Goal: Task Accomplishment & Management: Complete application form

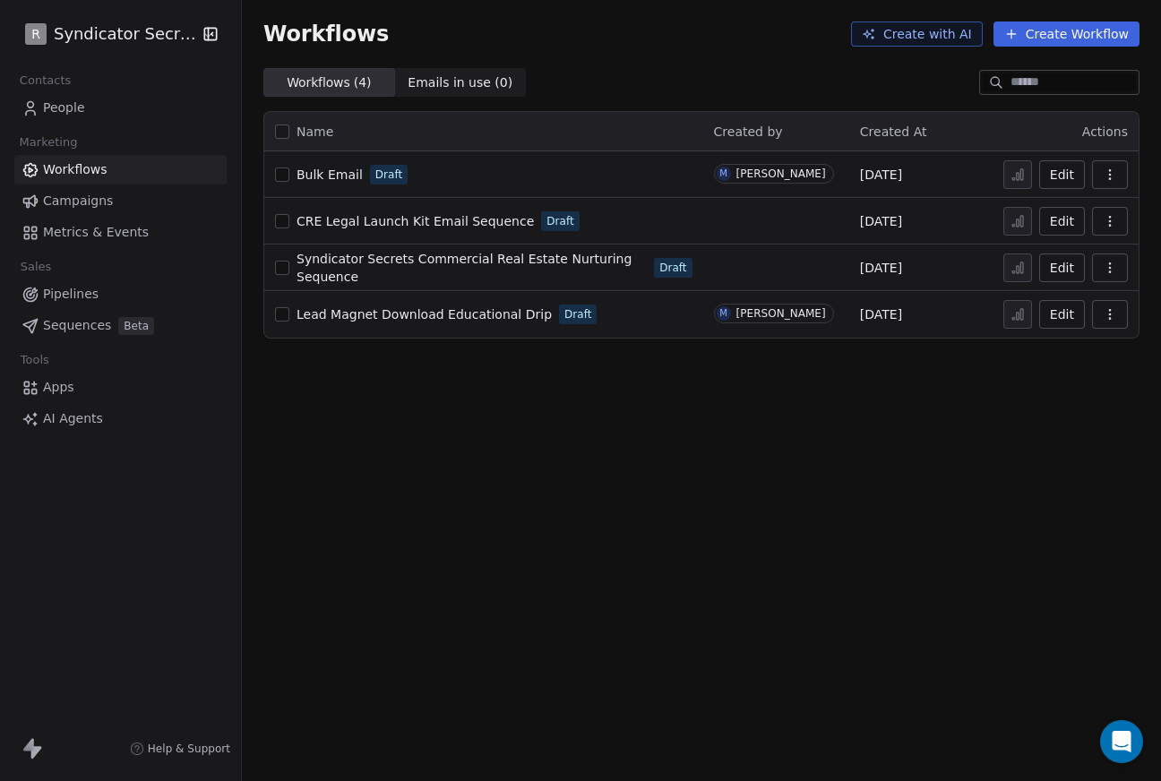
click at [65, 112] on span "People" at bounding box center [64, 108] width 42 height 19
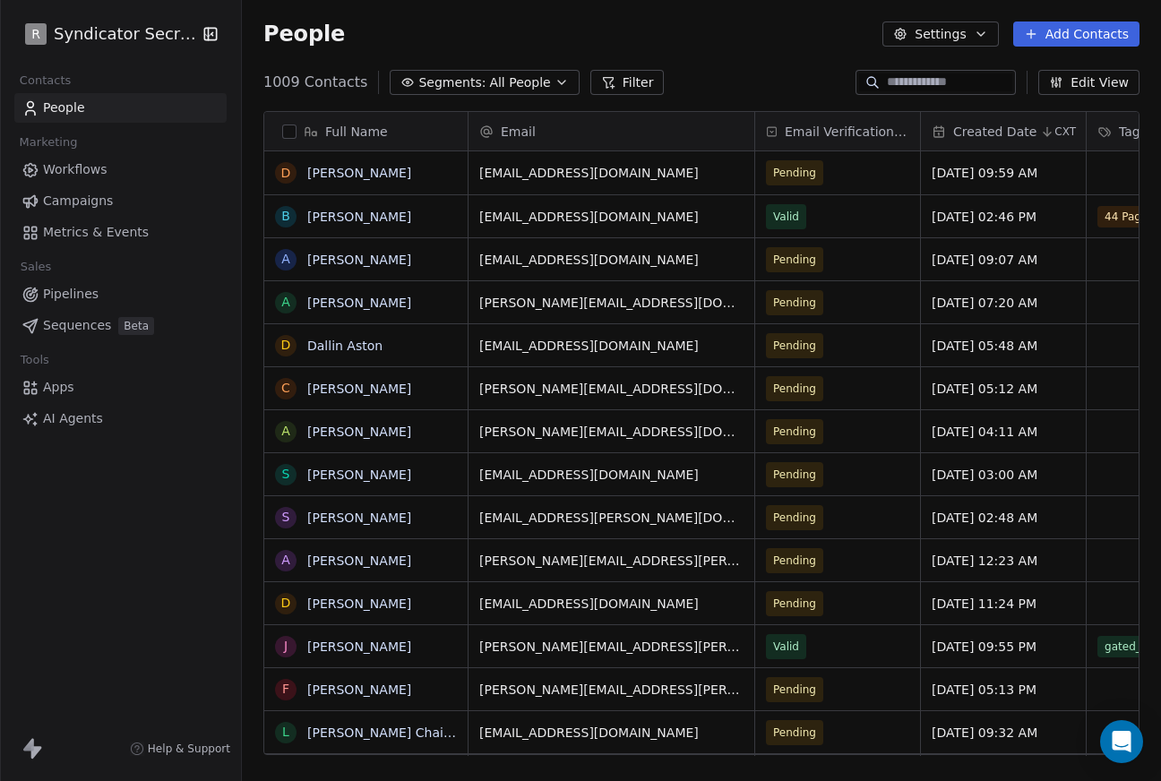
scroll to position [687, 919]
click at [68, 112] on span "People" at bounding box center [64, 108] width 42 height 19
click at [1070, 38] on button "Add Contacts" at bounding box center [1076, 33] width 126 height 25
click at [1076, 41] on html "R Syndicator Secrets Contacts People Marketing Workflows Campaigns Metrics & Ev…" at bounding box center [580, 390] width 1161 height 781
click at [1072, 33] on button "Add Contacts" at bounding box center [1076, 33] width 126 height 25
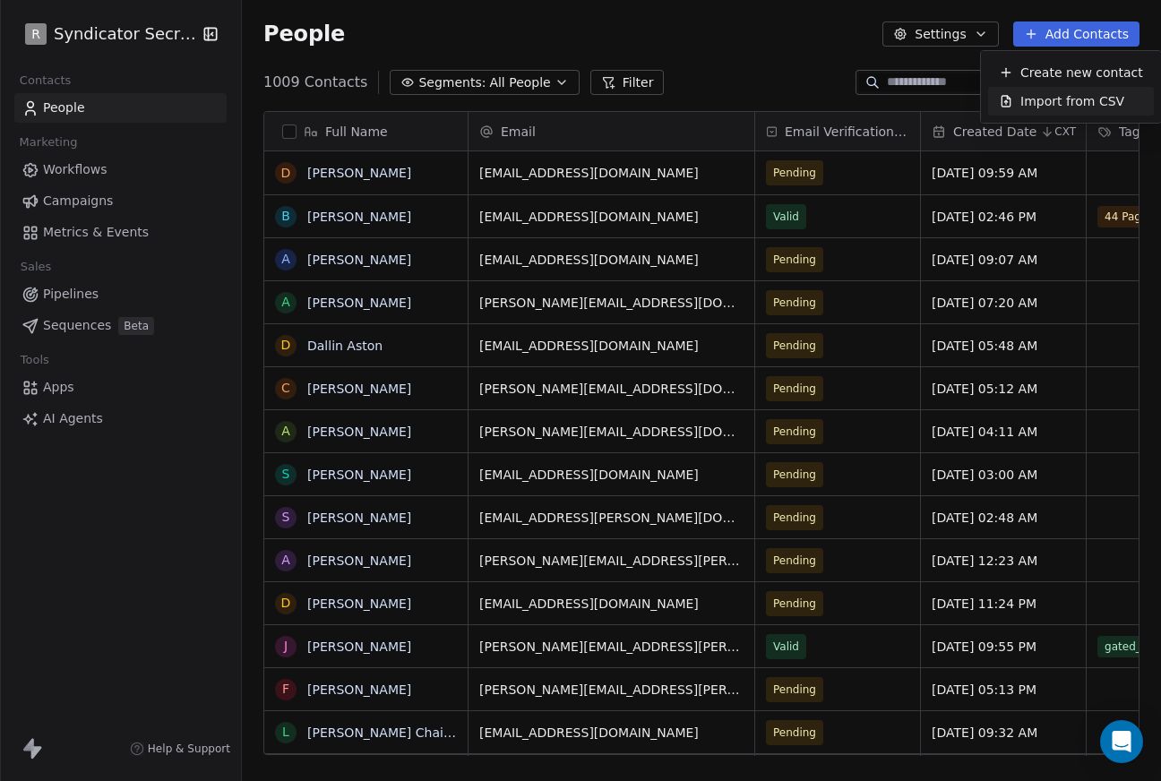
click at [1059, 105] on span "Import from CSV" at bounding box center [1072, 101] width 104 height 19
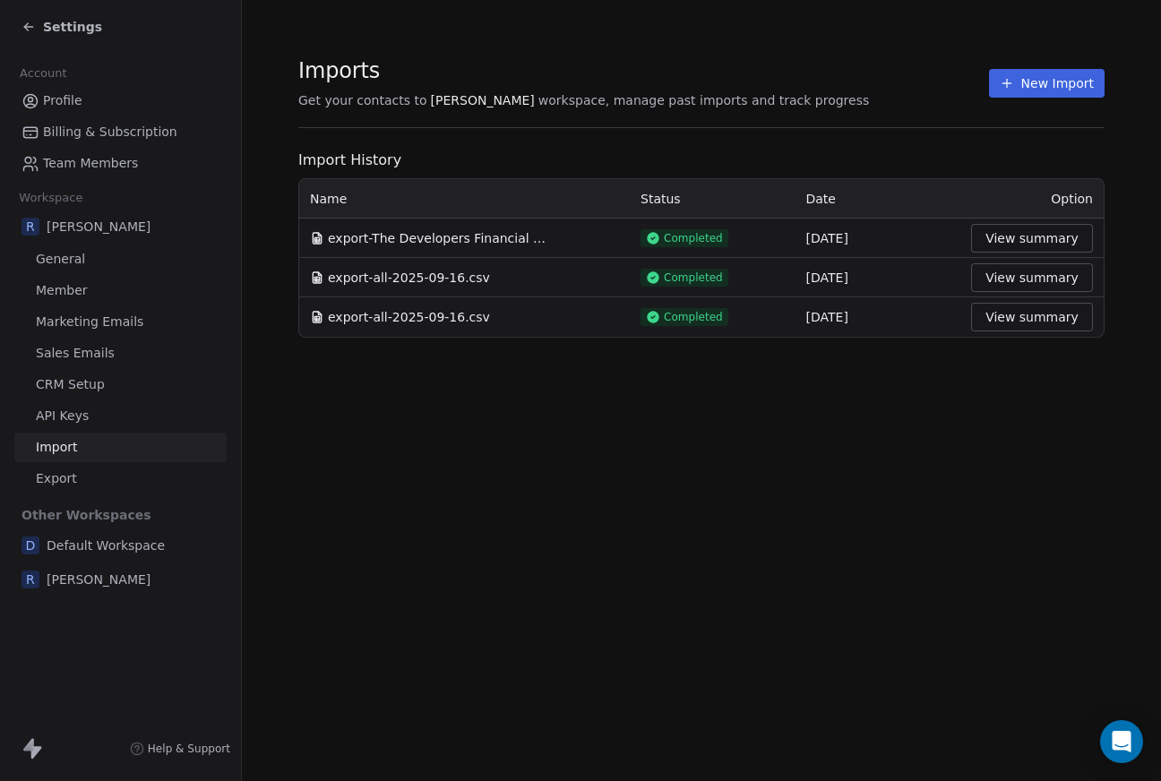
click at [1036, 89] on button "New Import" at bounding box center [1047, 83] width 116 height 29
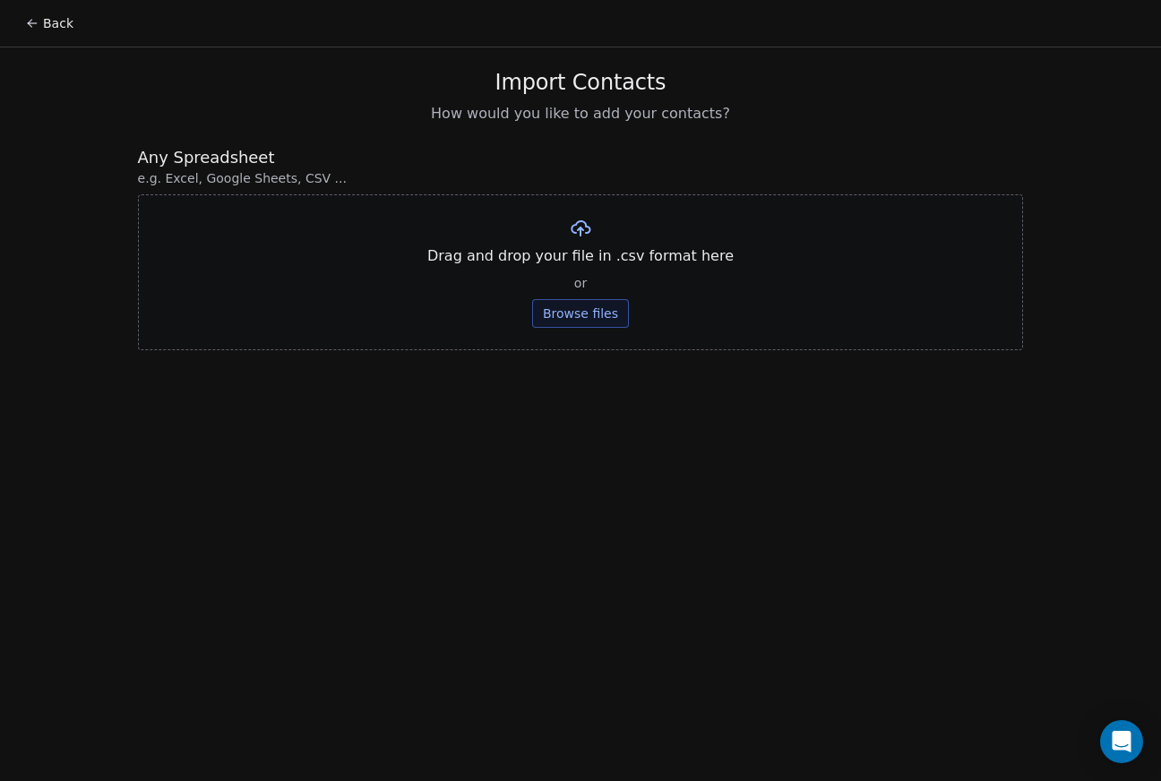
click at [603, 314] on button "Browse files" at bounding box center [580, 313] width 97 height 29
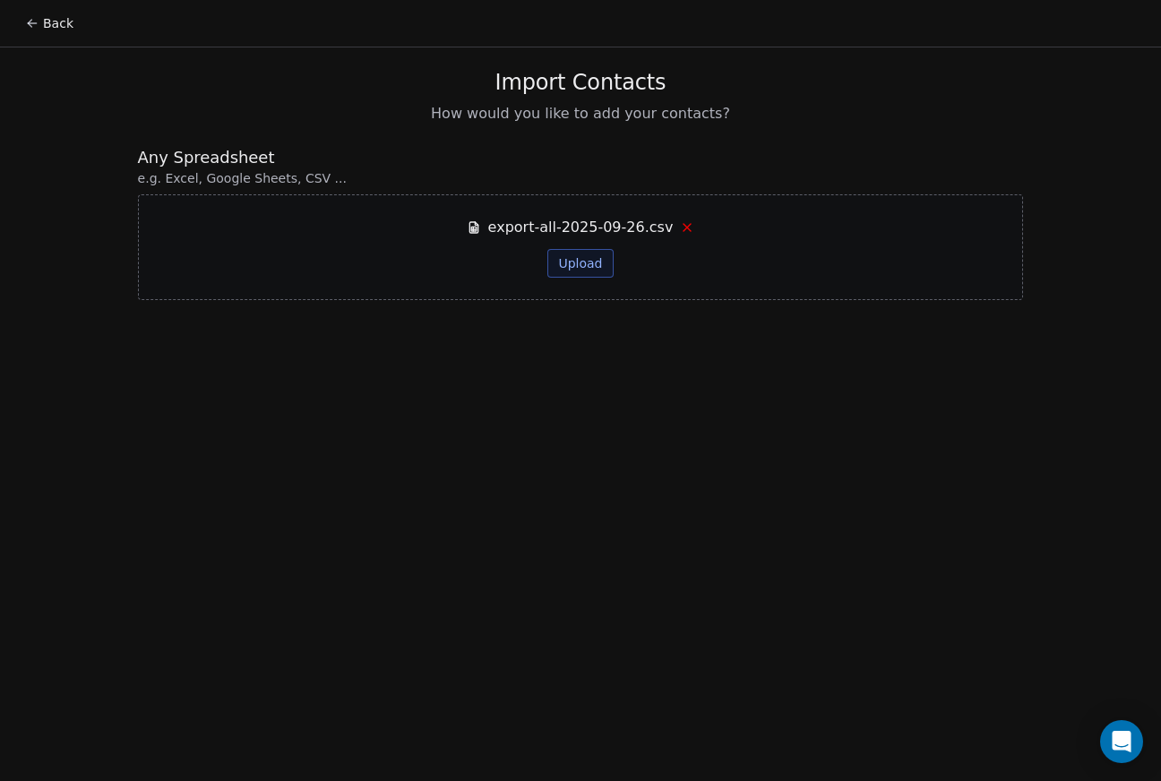
click at [589, 268] on button "Upload" at bounding box center [579, 263] width 65 height 29
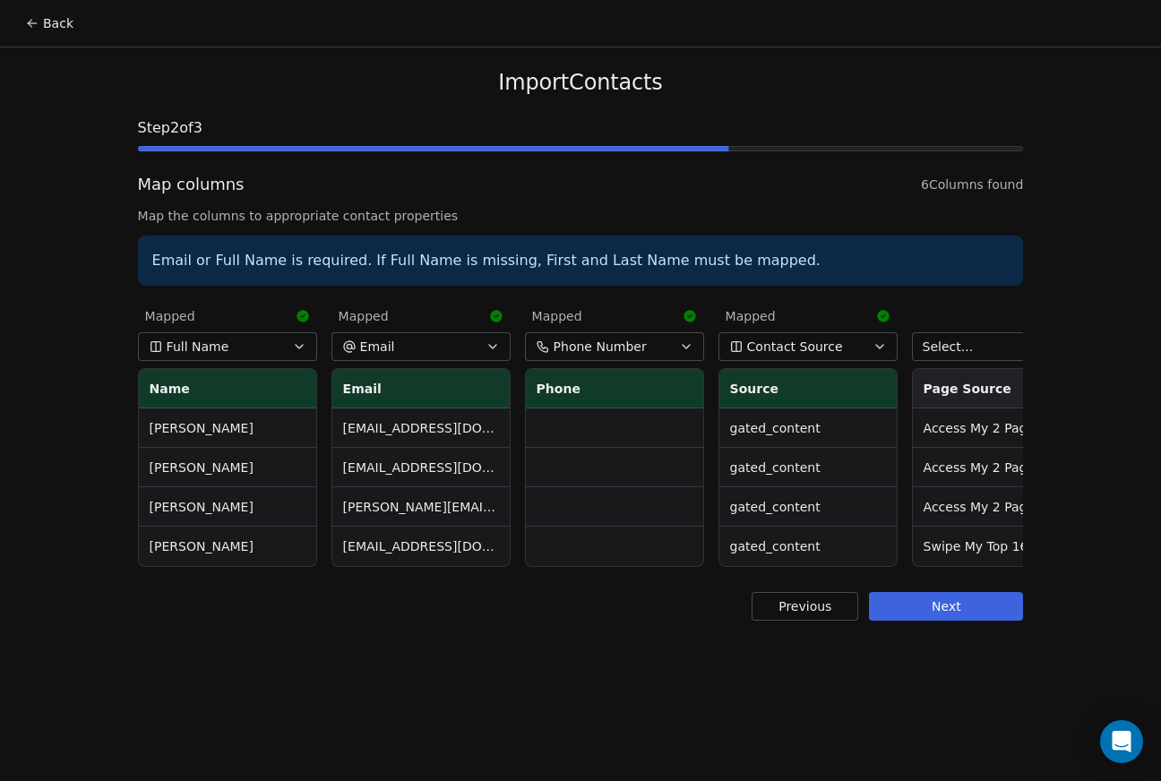
click at [938, 612] on button "Next" at bounding box center [946, 606] width 154 height 29
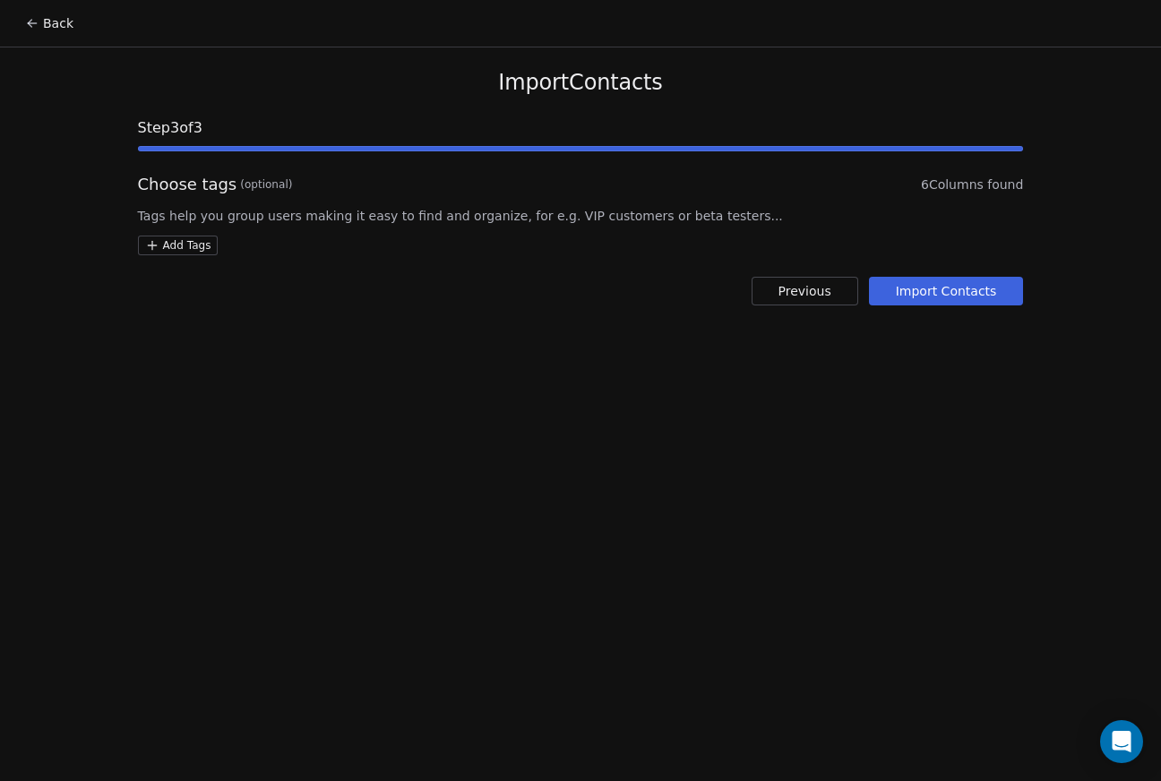
click at [957, 298] on button "Import Contacts" at bounding box center [946, 291] width 155 height 29
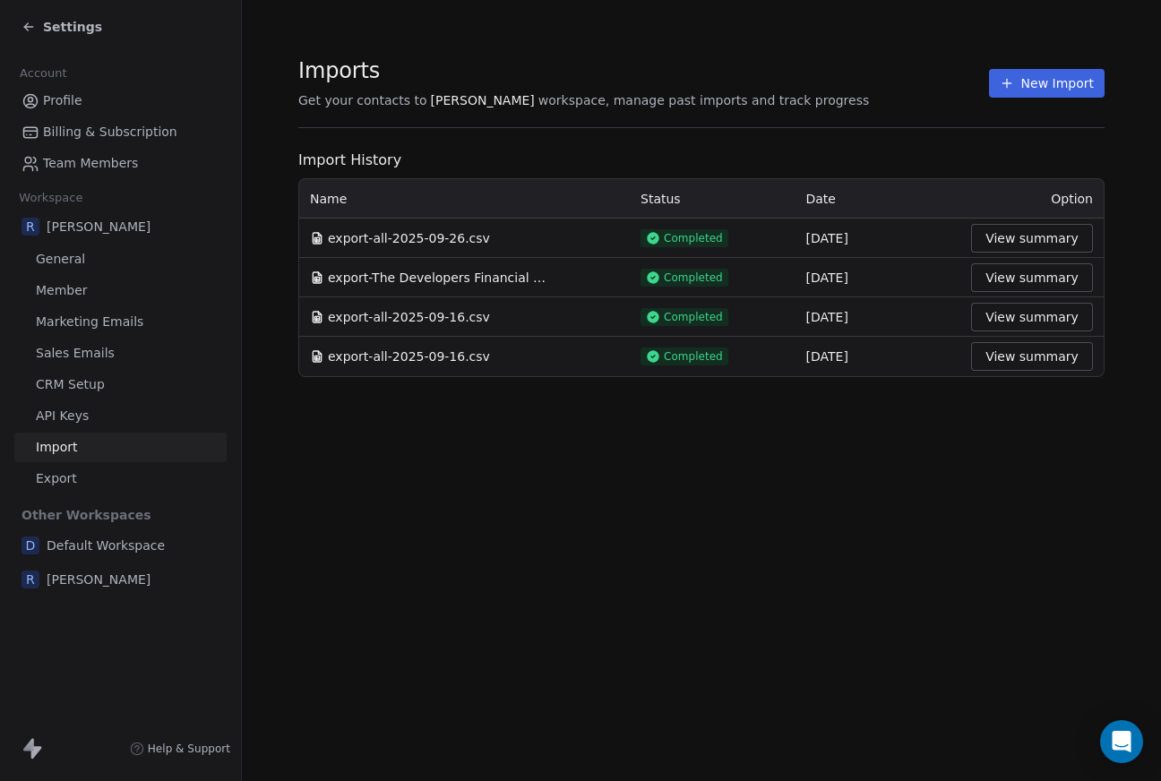
click at [33, 30] on icon at bounding box center [28, 27] width 14 height 14
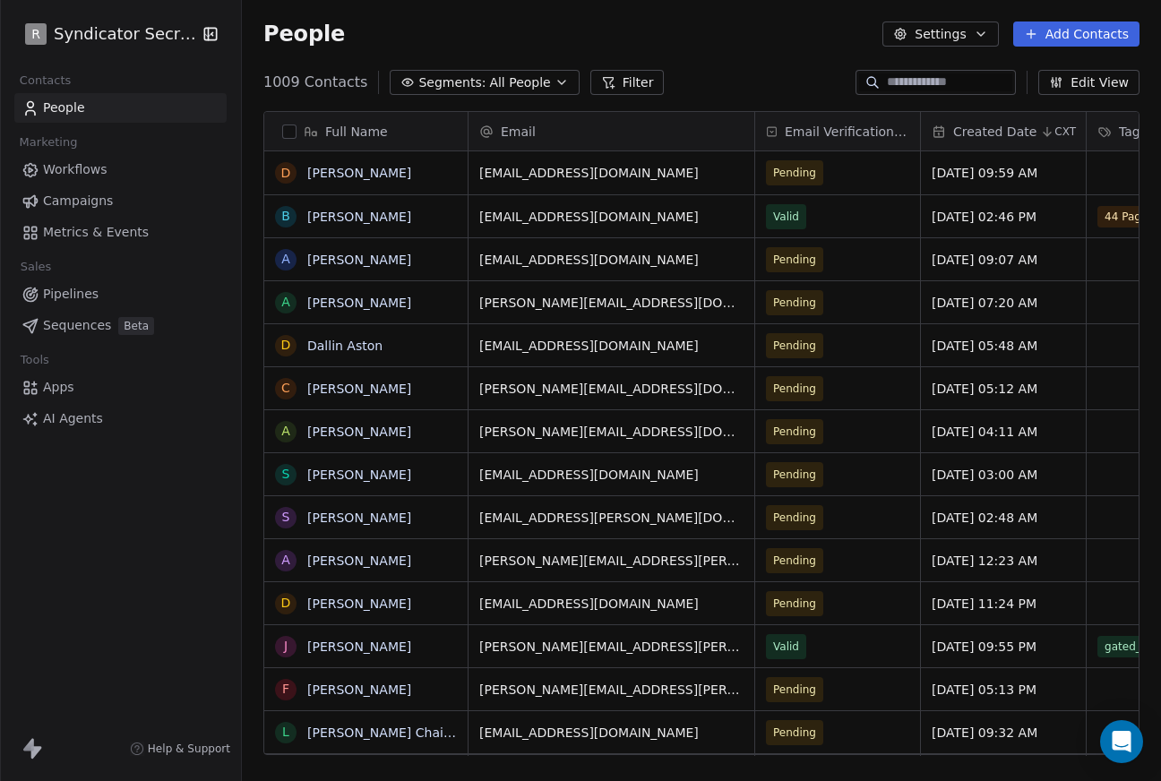
scroll to position [687, 919]
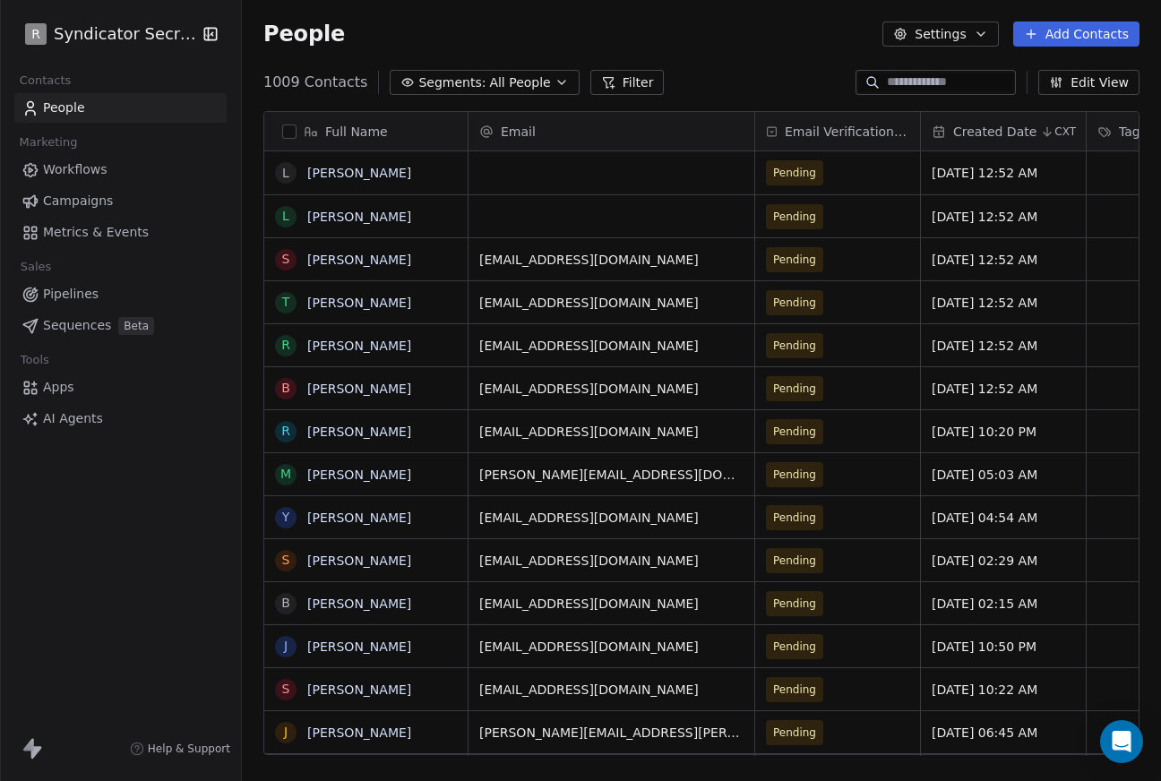
click at [1065, 47] on div "People Settings Add Contacts" at bounding box center [701, 34] width 919 height 68
click at [1065, 42] on button "Add Contacts" at bounding box center [1076, 33] width 126 height 25
click at [1064, 102] on span "Import from CSV" at bounding box center [1072, 101] width 104 height 19
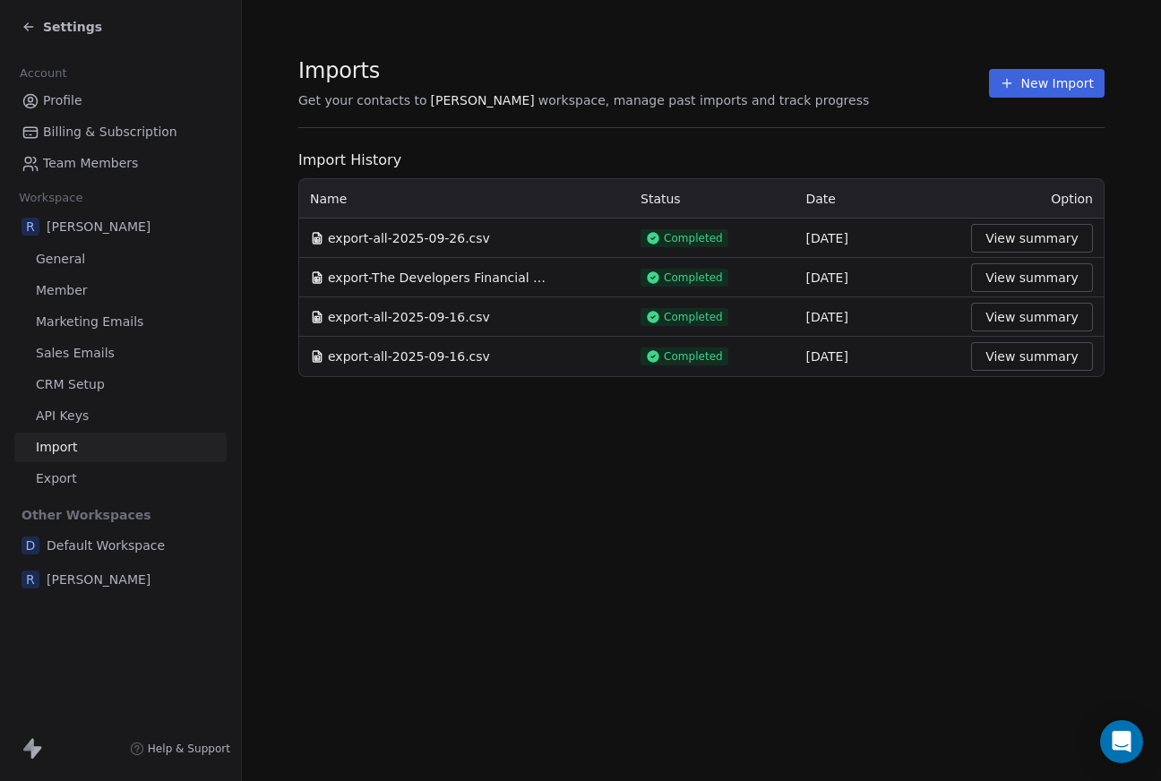
click at [1052, 88] on button "New Import" at bounding box center [1047, 83] width 116 height 29
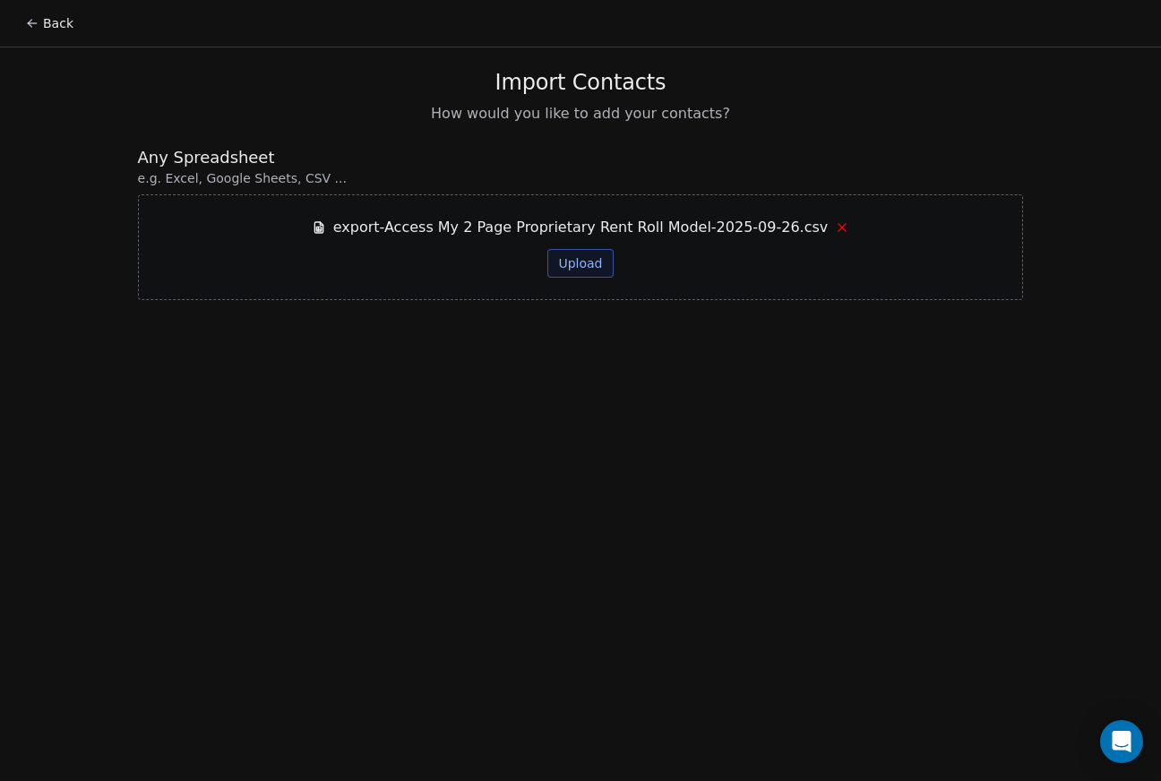
click at [596, 266] on button "Upload" at bounding box center [579, 263] width 65 height 29
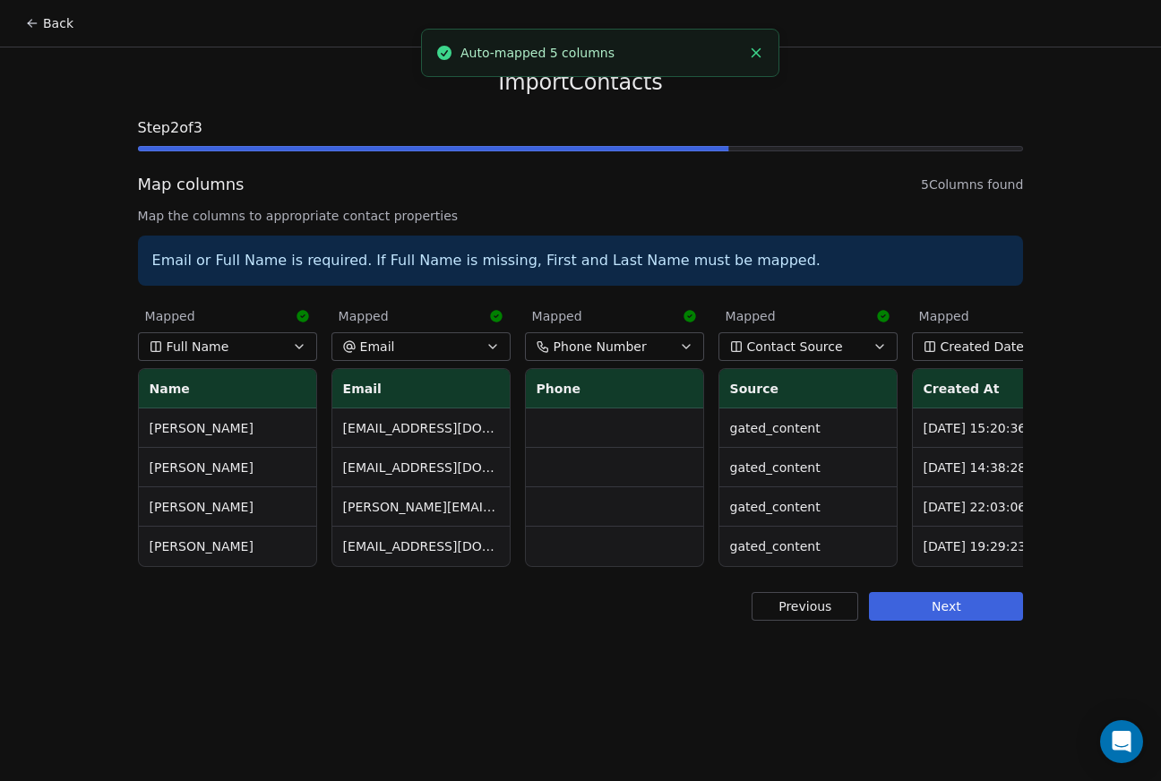
click at [930, 613] on button "Next" at bounding box center [946, 606] width 154 height 29
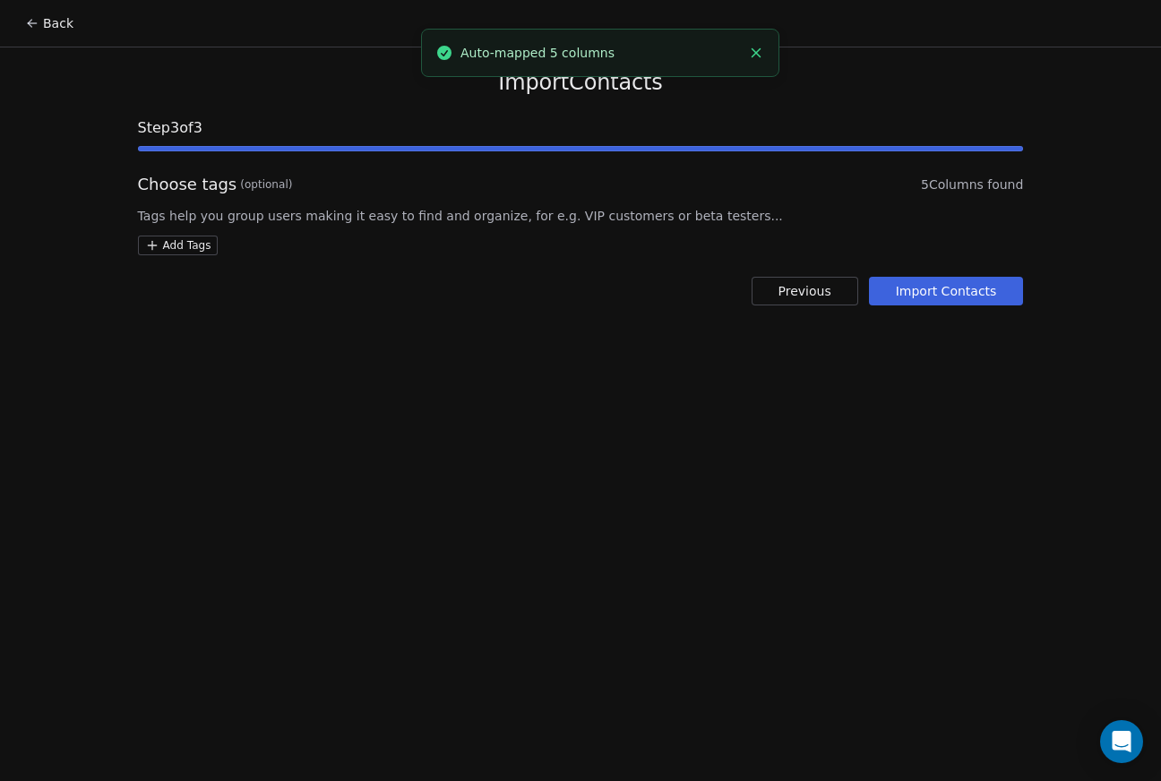
click at [977, 292] on button "Import Contacts" at bounding box center [946, 291] width 155 height 29
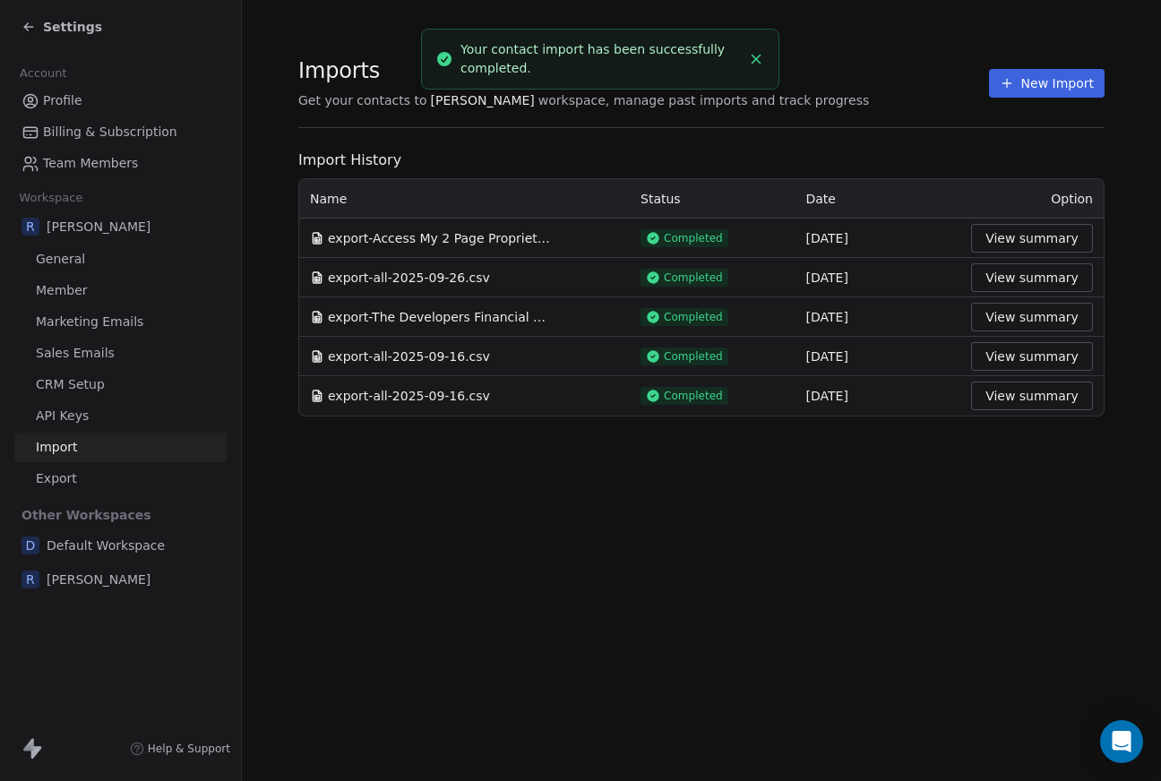
click at [254, 97] on section "Imports Get your contacts to Rudy M workspace, manage past imports and track pr…" at bounding box center [701, 237] width 919 height 474
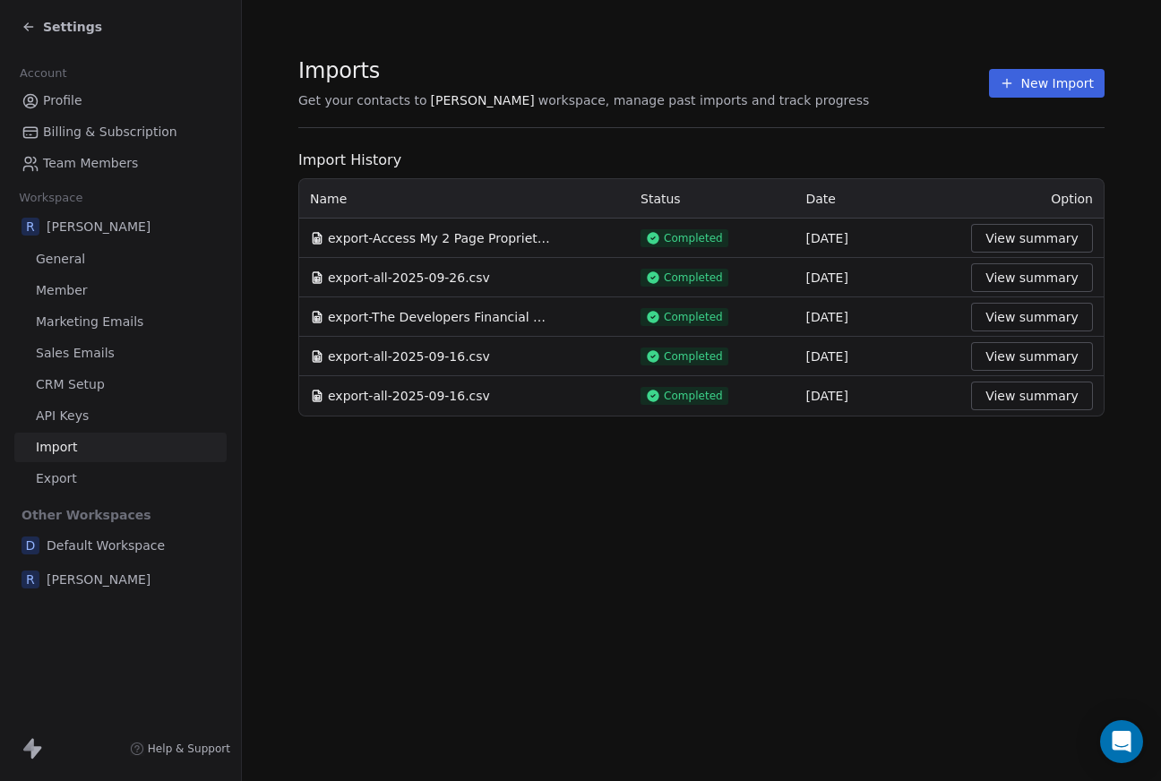
click at [25, 29] on icon at bounding box center [28, 27] width 14 height 14
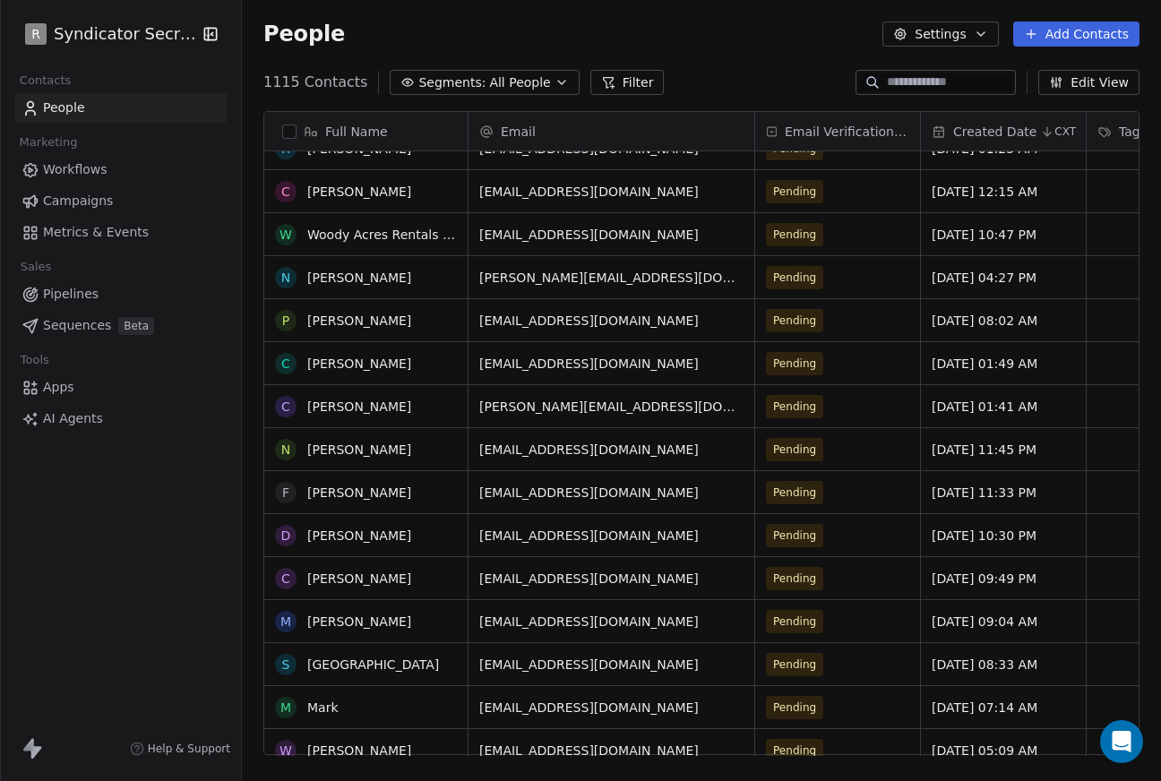
scroll to position [4, 0]
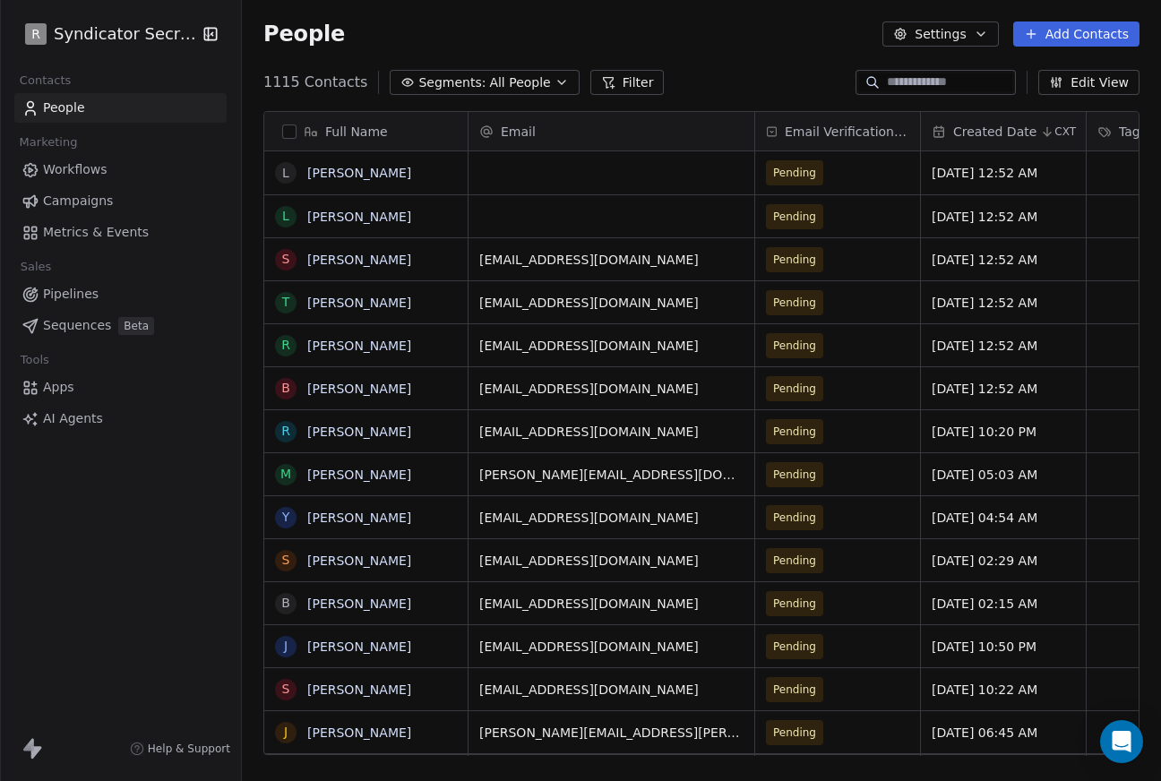
click at [1068, 34] on button "Add Contacts" at bounding box center [1076, 33] width 126 height 25
click at [1043, 101] on span "Import from CSV" at bounding box center [1072, 101] width 104 height 19
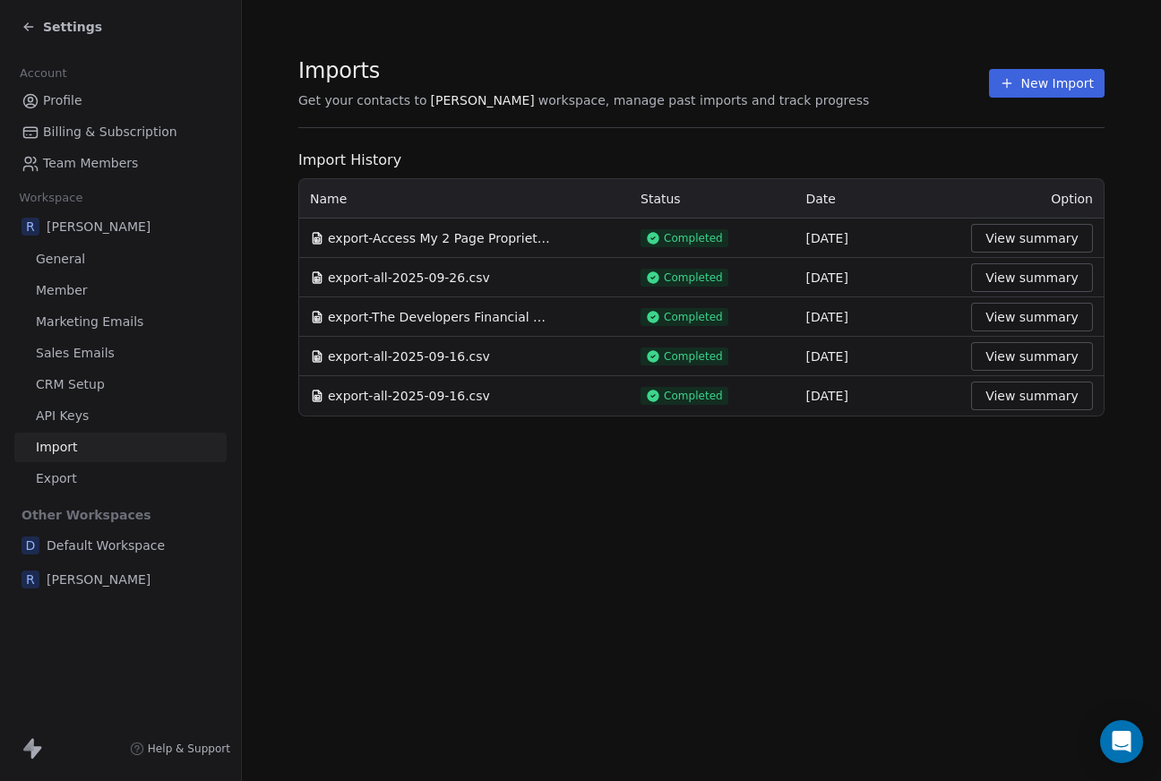
click at [1052, 82] on button "New Import" at bounding box center [1047, 83] width 116 height 29
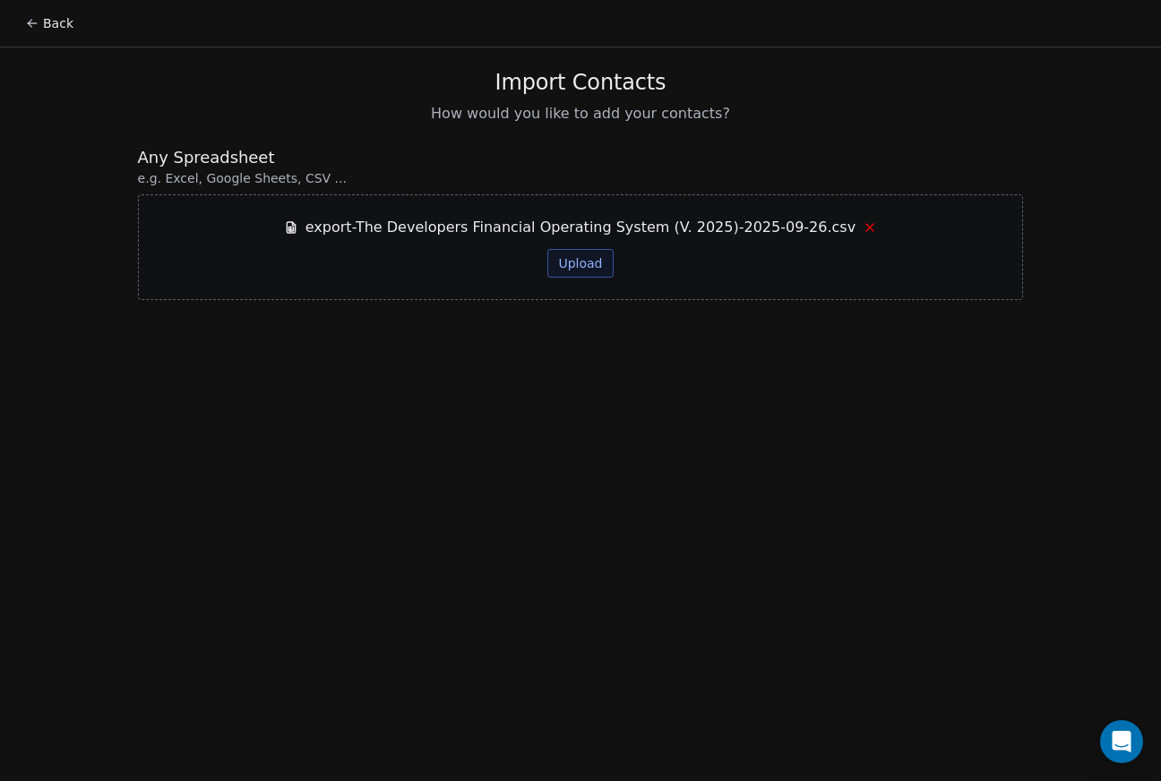
click at [584, 259] on button "Upload" at bounding box center [579, 263] width 65 height 29
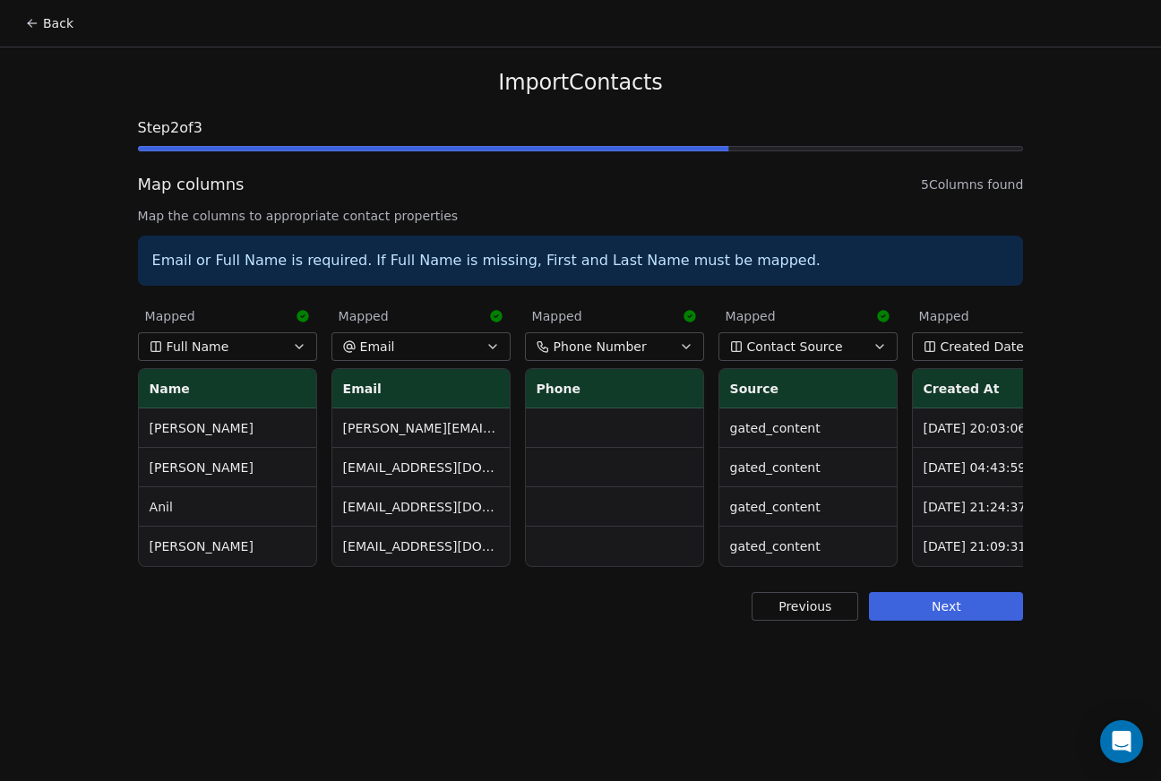
click at [981, 603] on button "Next" at bounding box center [946, 606] width 154 height 29
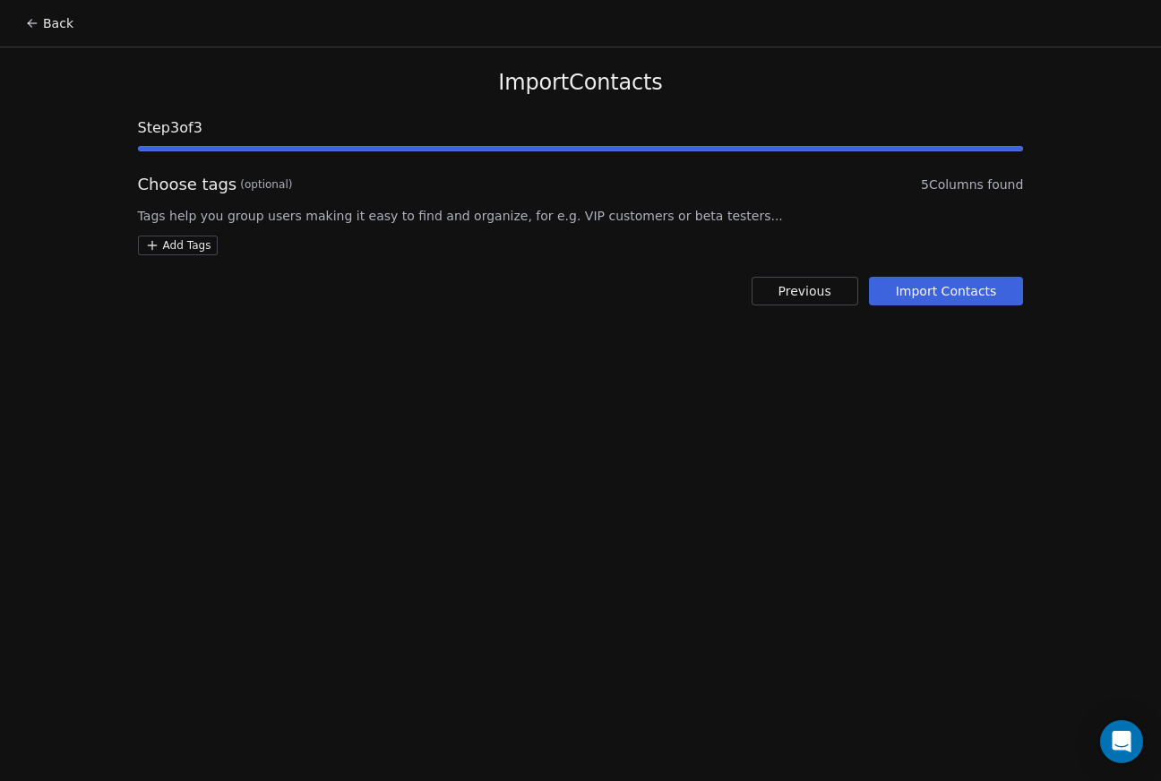
click at [925, 302] on button "Import Contacts" at bounding box center [946, 291] width 155 height 29
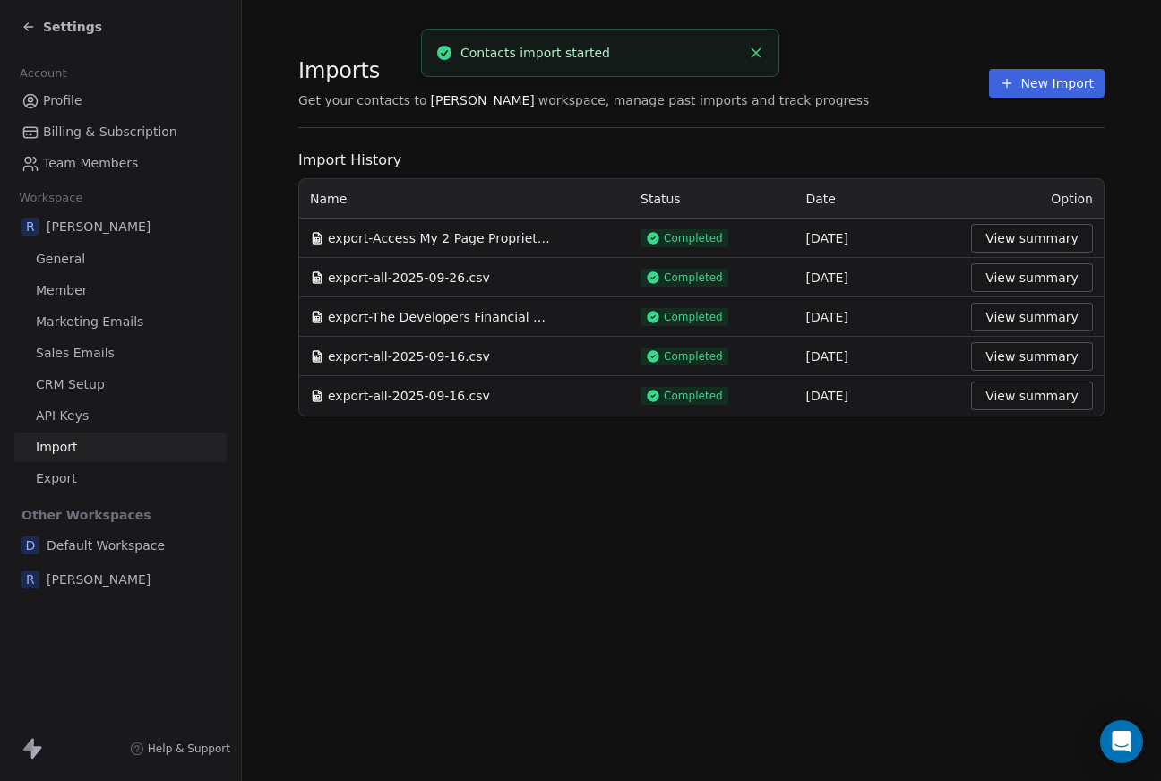
click at [1040, 83] on button "New Import" at bounding box center [1047, 83] width 116 height 29
